Goal: Task Accomplishment & Management: Complete application form

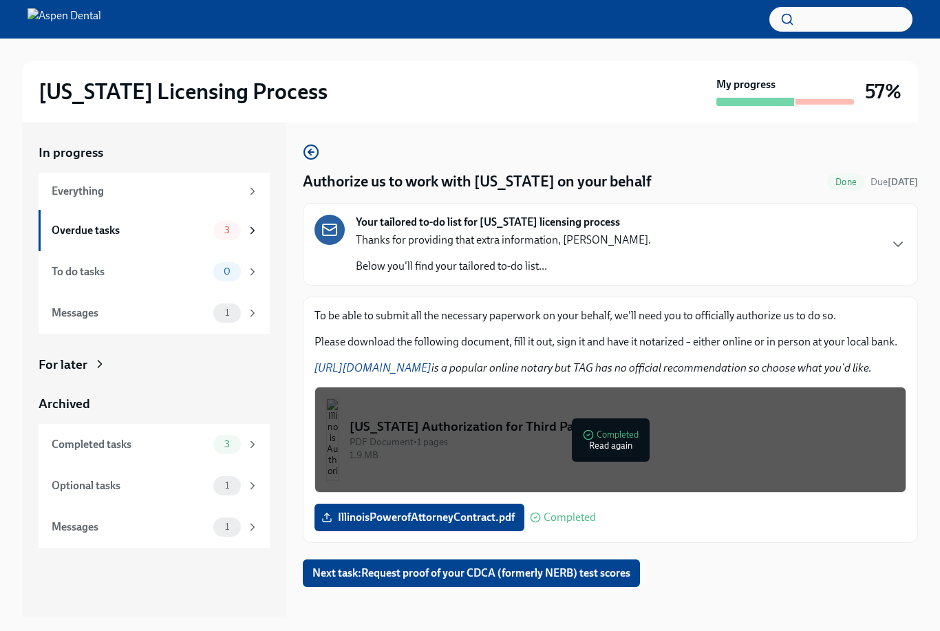
scroll to position [1, 0]
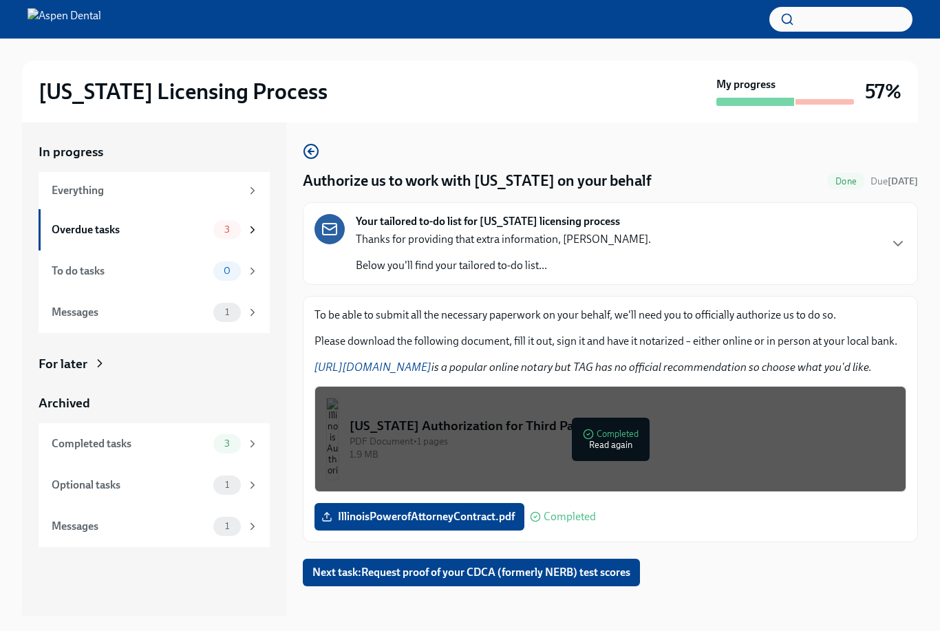
click at [594, 581] on button "Next task : Request proof of your CDCA (formerly NERB) test scores" at bounding box center [471, 573] width 337 height 28
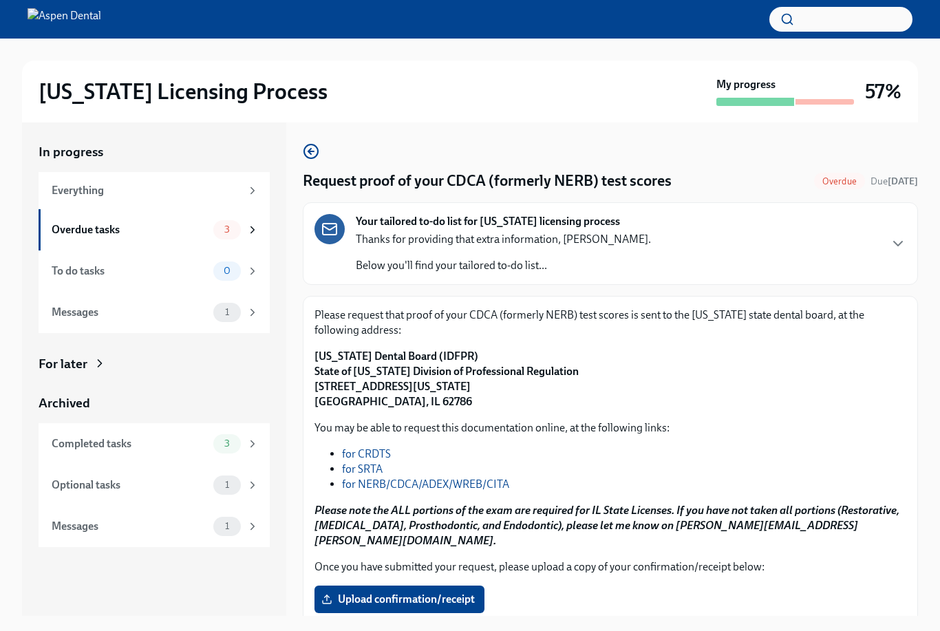
scroll to position [25, 0]
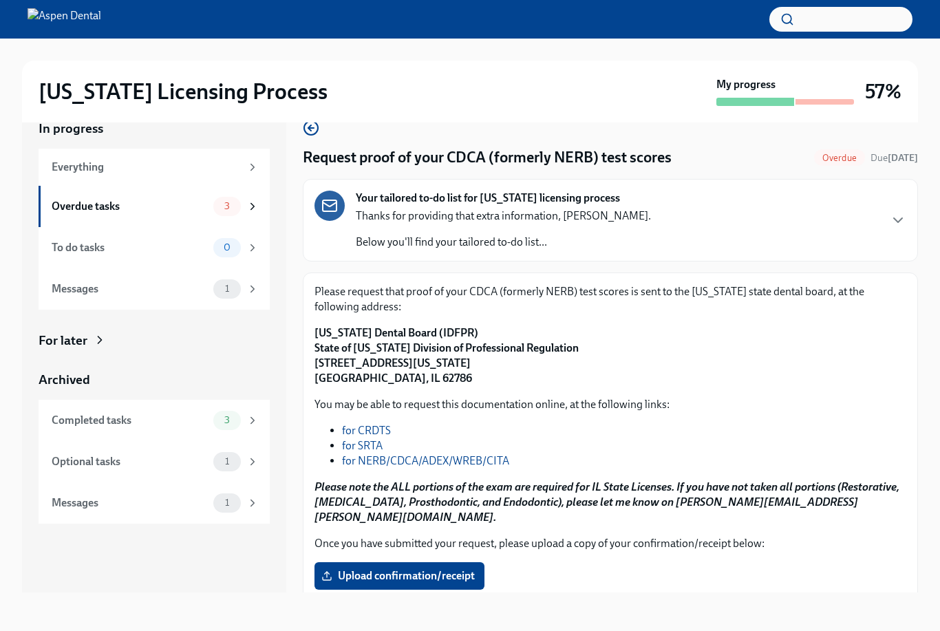
click at [442, 625] on span "Next task : Request your JCDNE scores" at bounding box center [402, 632] width 177 height 14
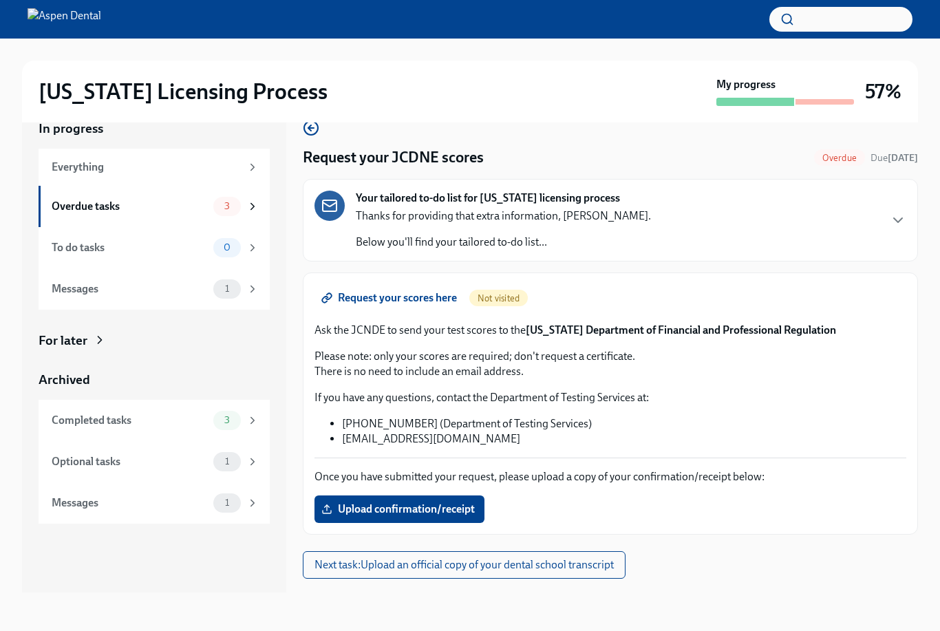
click at [588, 570] on span "Next task : Upload an official copy of your dental school transcript" at bounding box center [463, 565] width 299 height 14
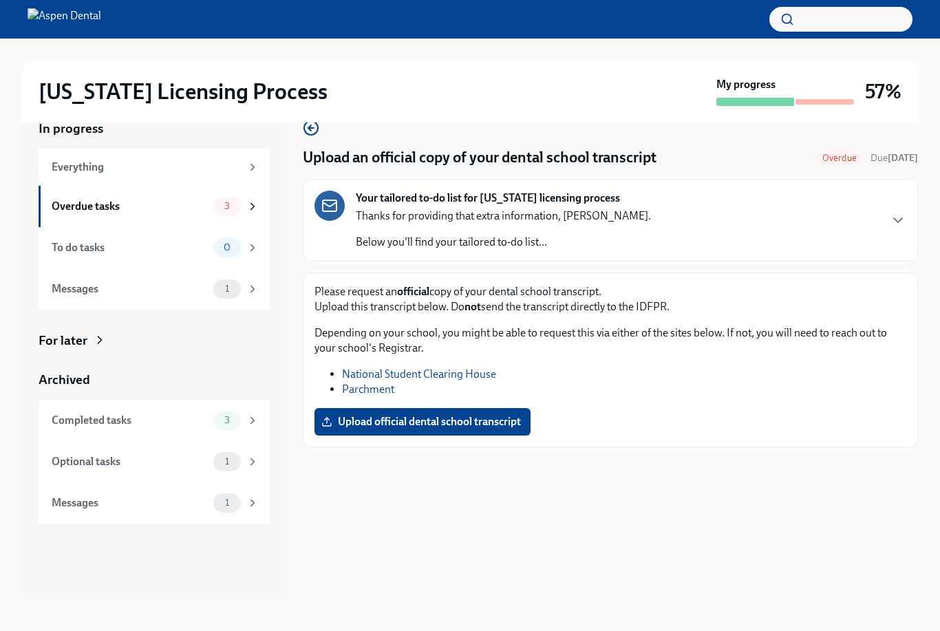
click at [498, 425] on span "Upload official dental school transcript" at bounding box center [422, 422] width 197 height 14
click at [0, 0] on input "Upload official dental school transcript" at bounding box center [0, 0] width 0 height 0
click at [590, 379] on li "National Student Clearing House" at bounding box center [624, 374] width 564 height 15
click at [362, 391] on link "Parchment" at bounding box center [368, 389] width 52 height 13
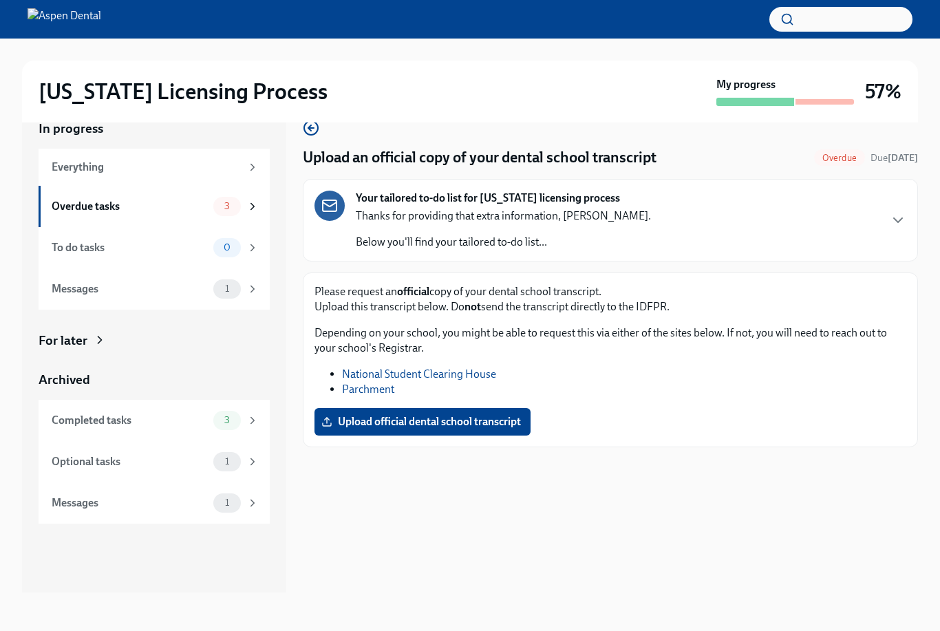
click at [939, 370] on div "[US_STATE] Licensing Process My progress 57% In progress Everything Overdue tas…" at bounding box center [470, 322] width 940 height 617
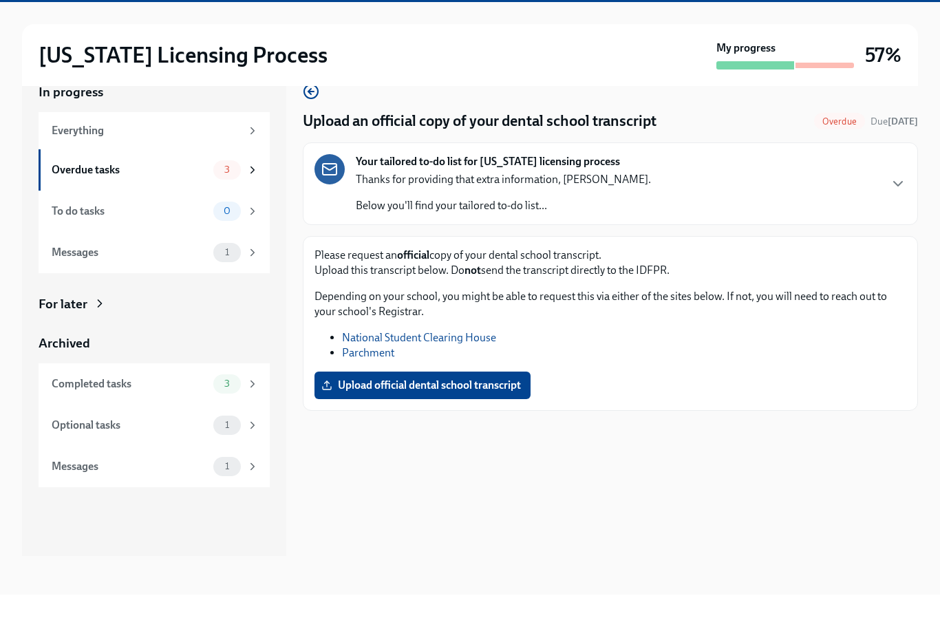
scroll to position [0, 0]
